Goal: Navigation & Orientation: Find specific page/section

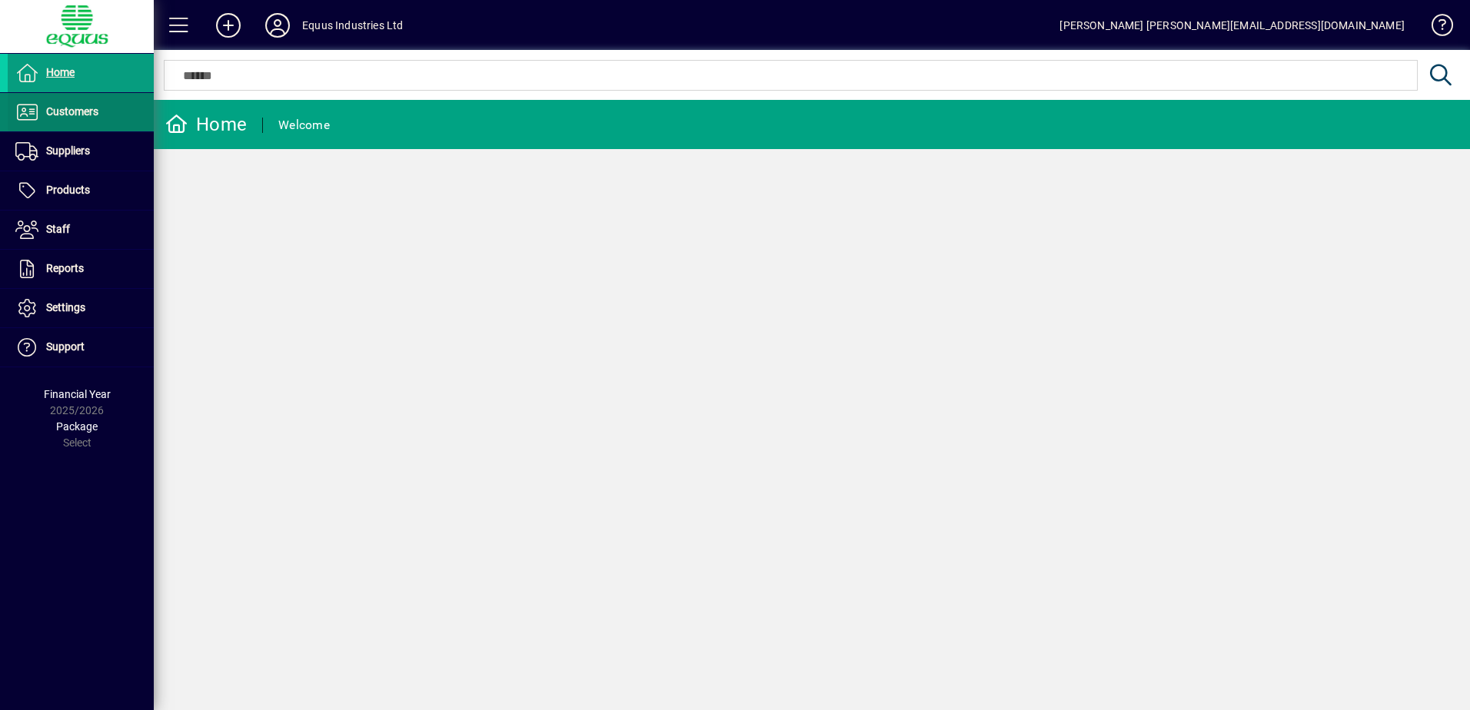
click at [77, 108] on span "Customers" at bounding box center [72, 111] width 52 height 12
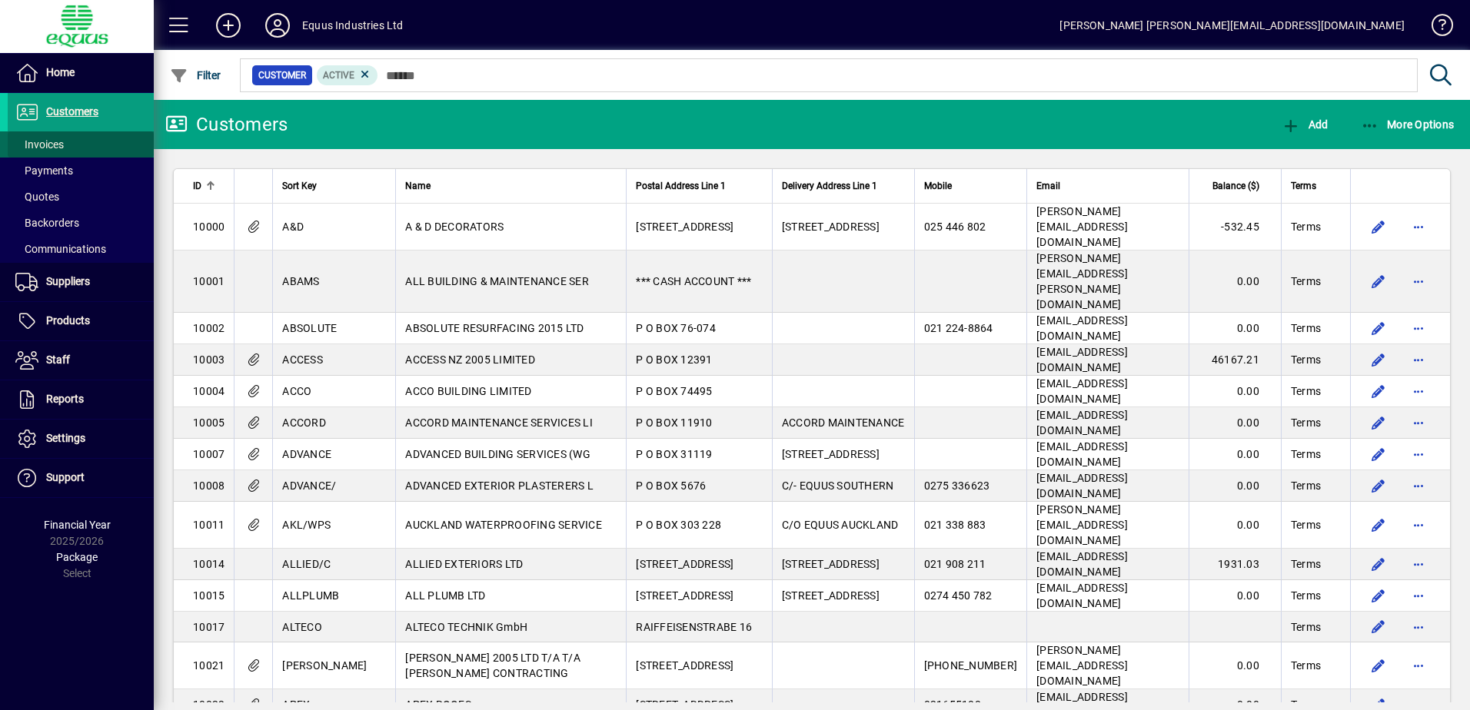
click at [58, 142] on span "Invoices" at bounding box center [39, 144] width 48 height 12
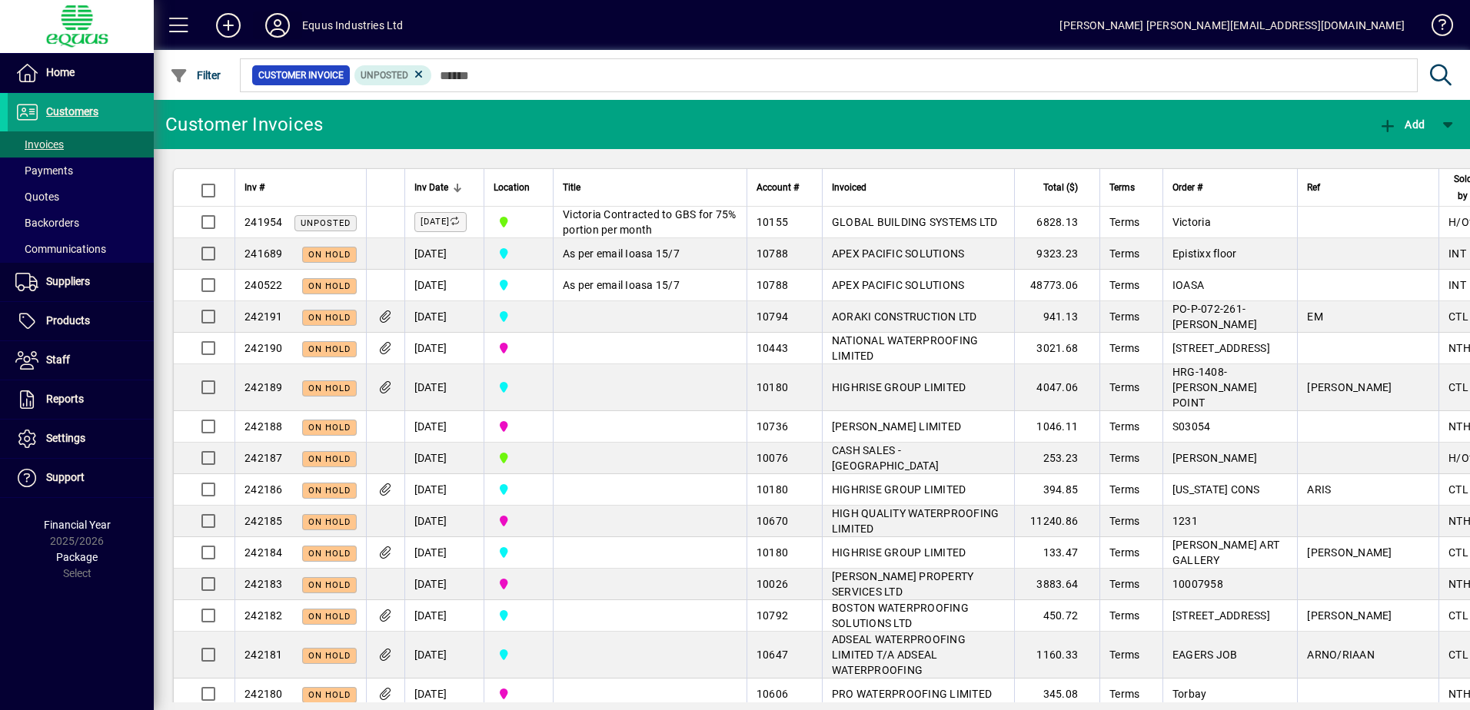
click at [277, 25] on icon at bounding box center [277, 25] width 31 height 25
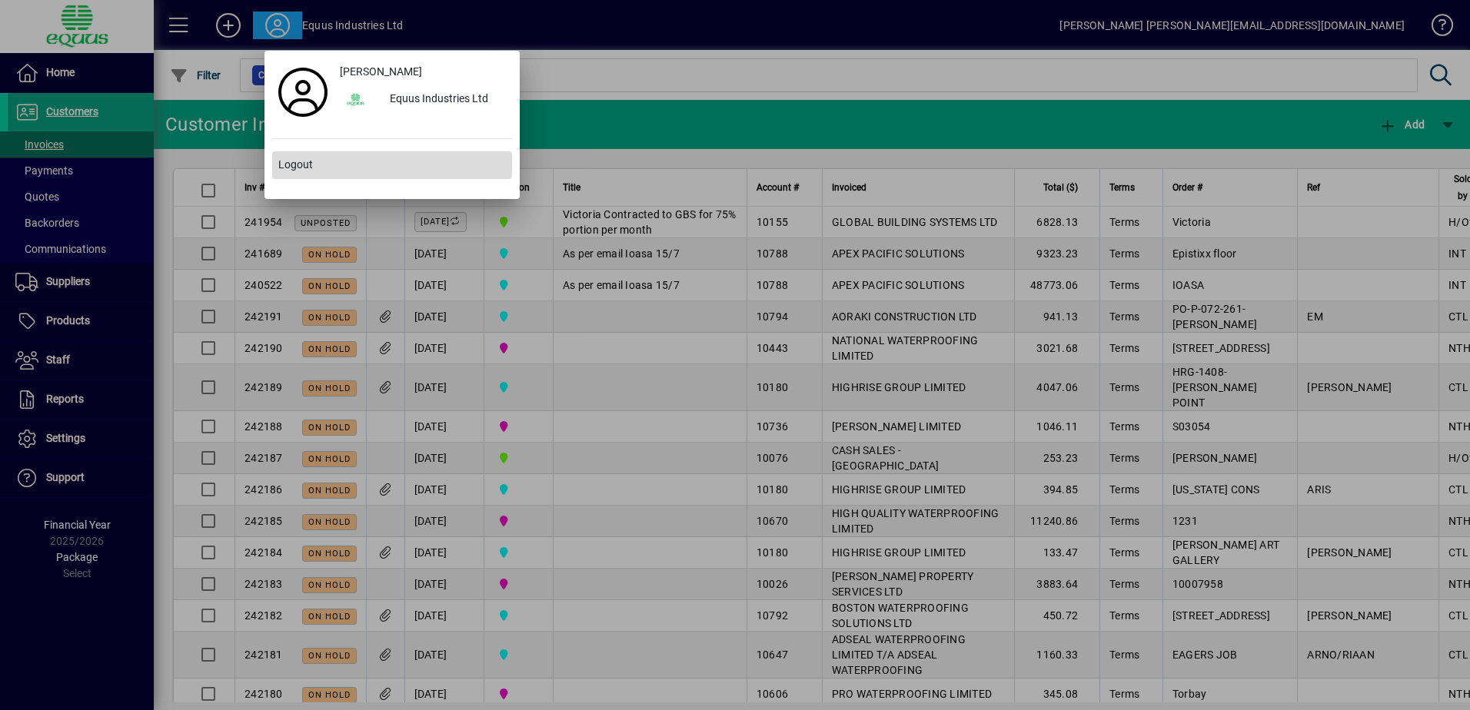
click at [301, 163] on span "Logout" at bounding box center [295, 165] width 35 height 16
